Goal: Task Accomplishment & Management: Manage account settings

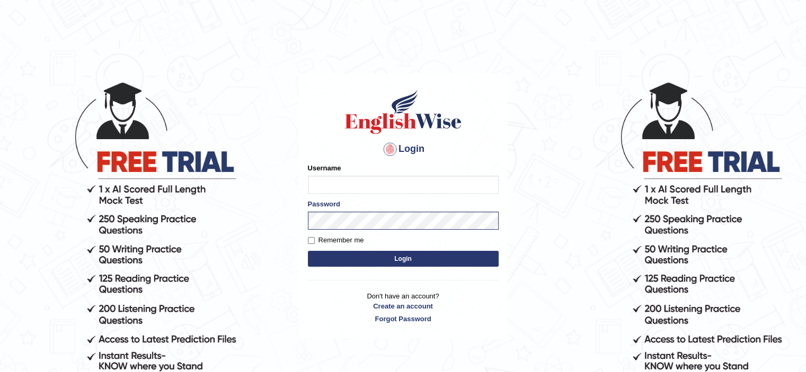
click at [367, 141] on h4 "Login" at bounding box center [403, 149] width 191 height 17
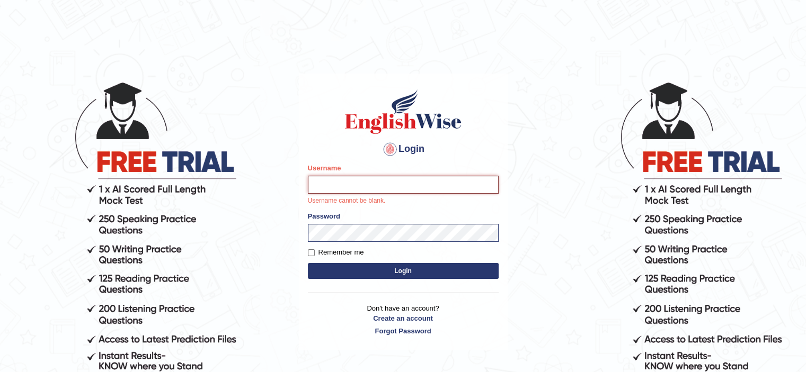
click at [343, 184] on input "Username" at bounding box center [403, 185] width 191 height 18
click at [609, 154] on body "Login Please fix the following errors: Username Username cannot be blank. Passw…" at bounding box center [403, 226] width 806 height 372
click at [332, 187] on input "Username" at bounding box center [403, 185] width 191 height 18
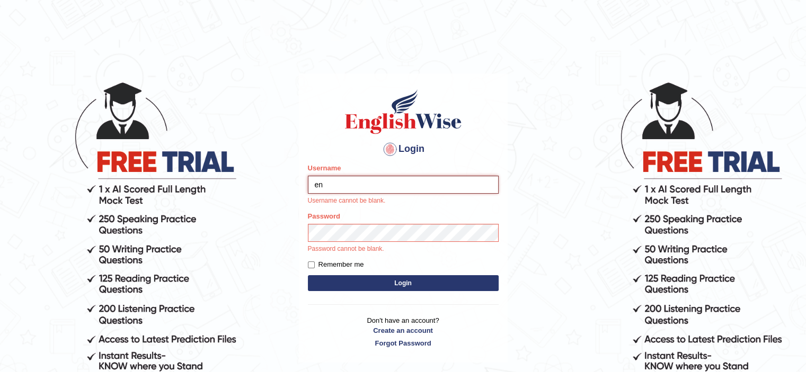
type input "e"
type input "Poojadua018"
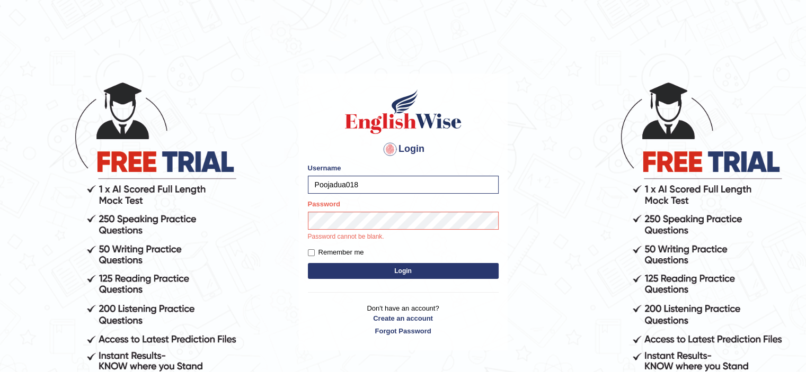
click at [348, 239] on p "Password cannot be blank." at bounding box center [403, 238] width 191 height 10
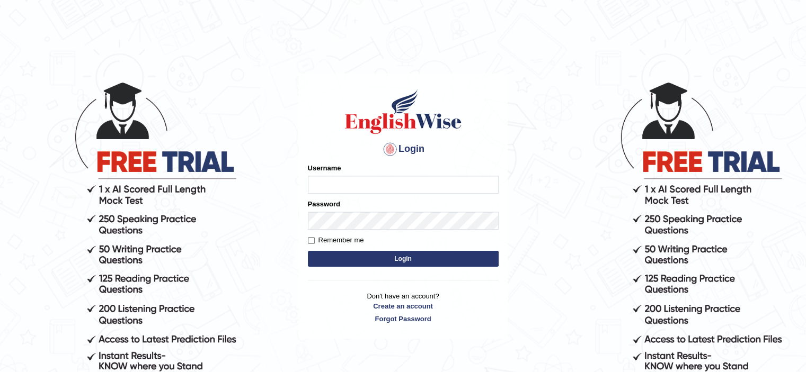
click at [350, 183] on input "Username" at bounding box center [403, 185] width 191 height 18
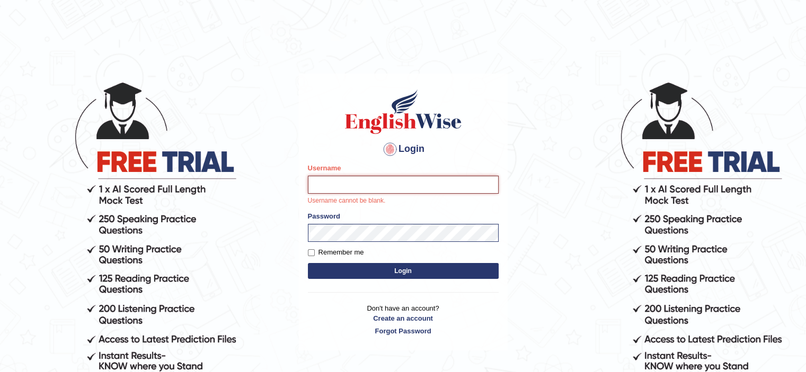
click at [352, 186] on input "Username" at bounding box center [403, 185] width 191 height 18
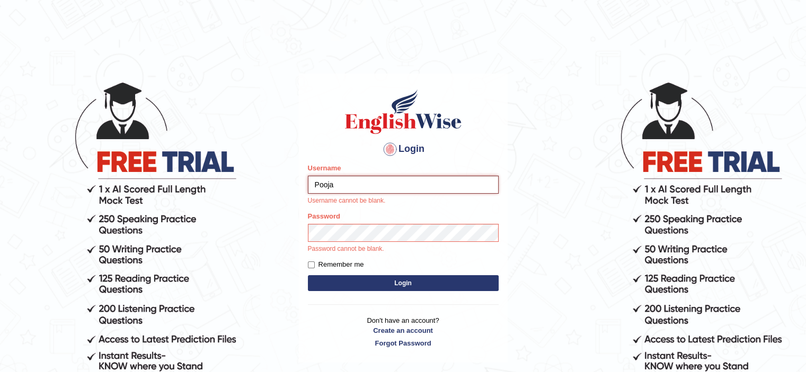
type input "Poojadua018"
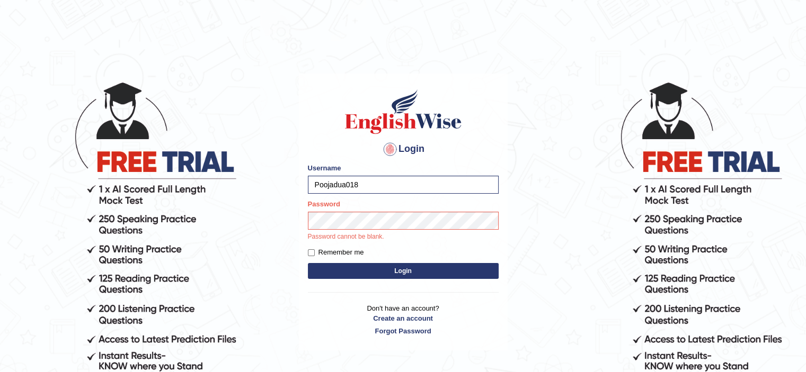
click at [319, 249] on label "Remember me" at bounding box center [336, 252] width 56 height 11
click at [315, 249] on input "Remember me" at bounding box center [311, 252] width 7 height 7
click at [330, 205] on label "Password" at bounding box center [324, 204] width 32 height 10
click at [309, 256] on input "Remember me" at bounding box center [311, 252] width 7 height 7
checkbox input "false"
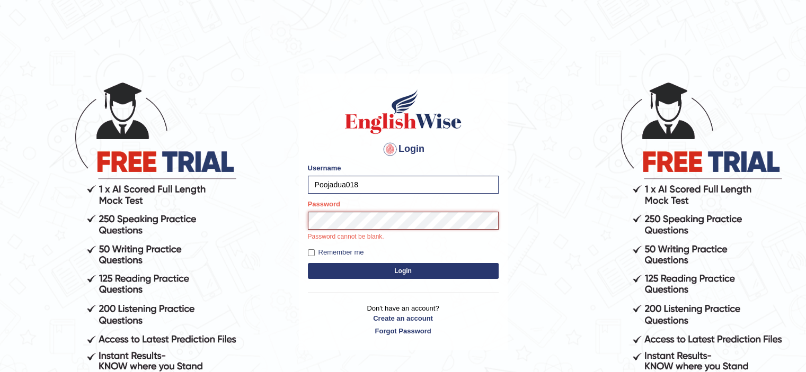
click at [308, 263] on button "Login" at bounding box center [403, 271] width 191 height 16
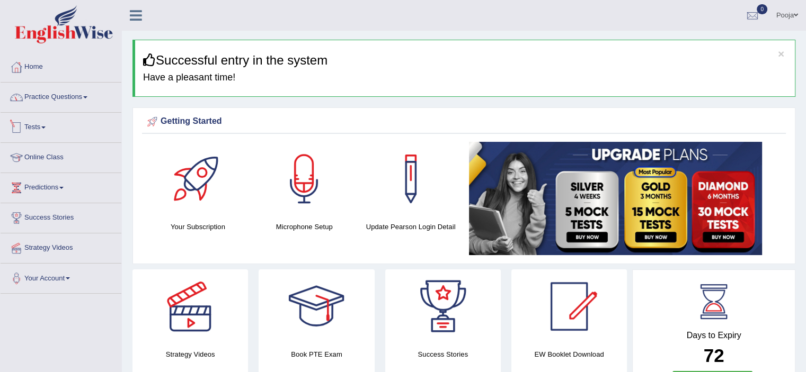
click at [53, 100] on link "Practice Questions" at bounding box center [61, 96] width 121 height 26
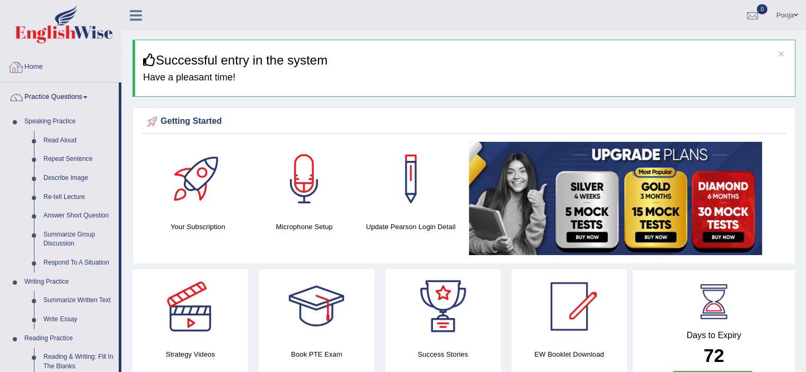
click at [51, 72] on link "Home" at bounding box center [61, 65] width 121 height 26
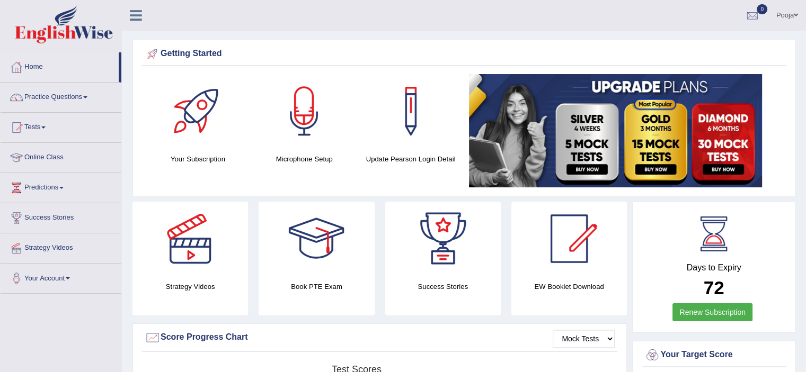
click at [63, 165] on link "Online Class" at bounding box center [61, 156] width 121 height 26
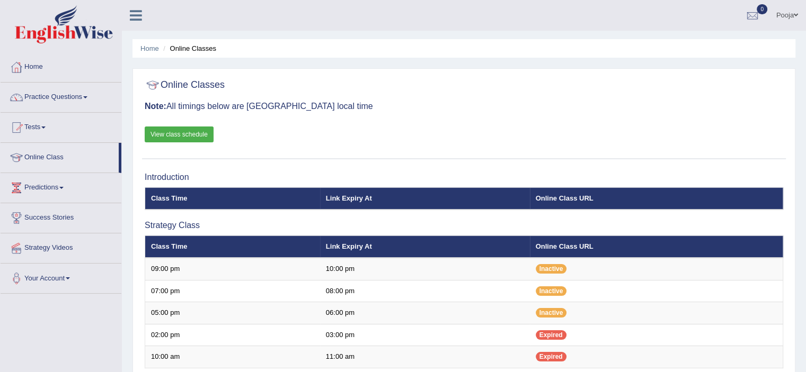
click at [207, 138] on link "View class schedule" at bounding box center [179, 135] width 69 height 16
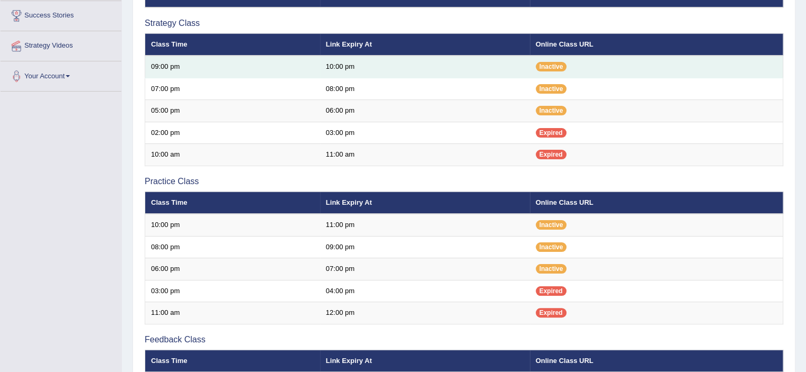
scroll to position [212, 0]
